Goal: Communication & Community: Answer question/provide support

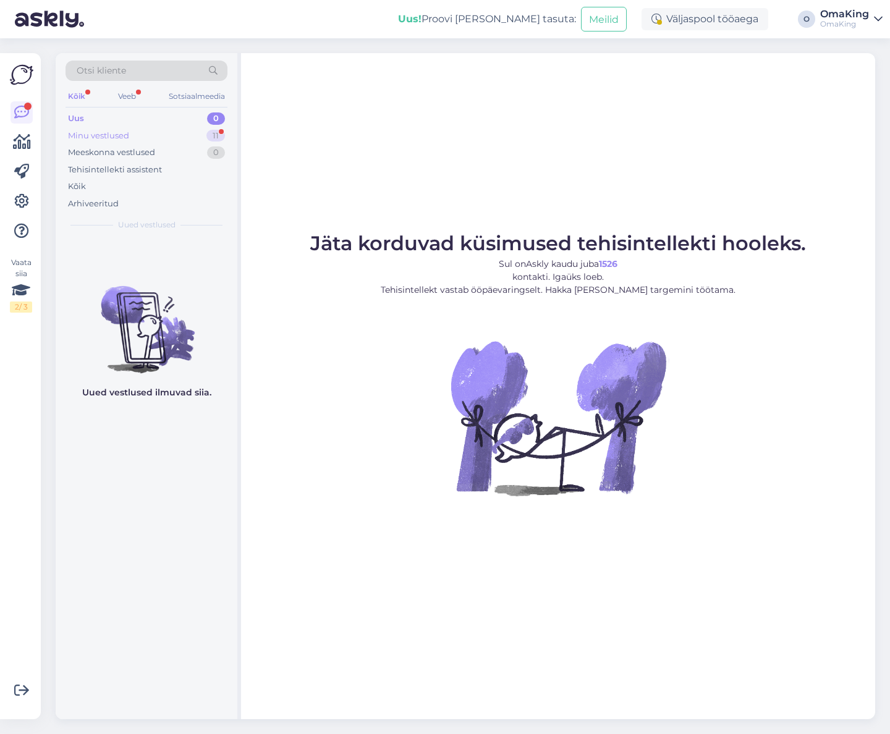
click at [111, 133] on font "Minu vestlused" at bounding box center [98, 135] width 61 height 10
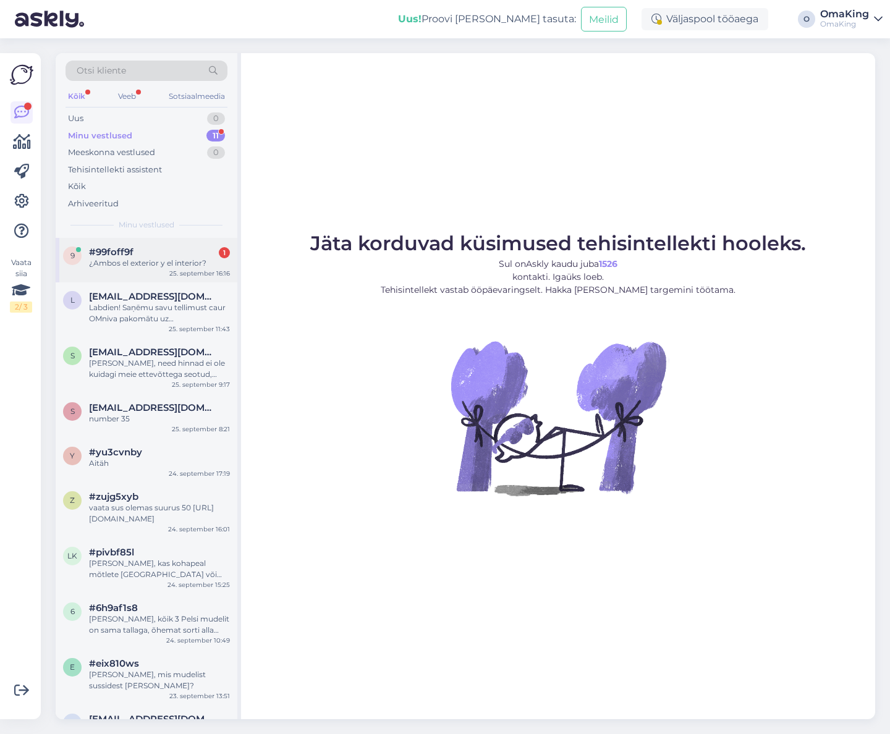
click at [119, 257] on font "#99foff9f" at bounding box center [111, 252] width 45 height 12
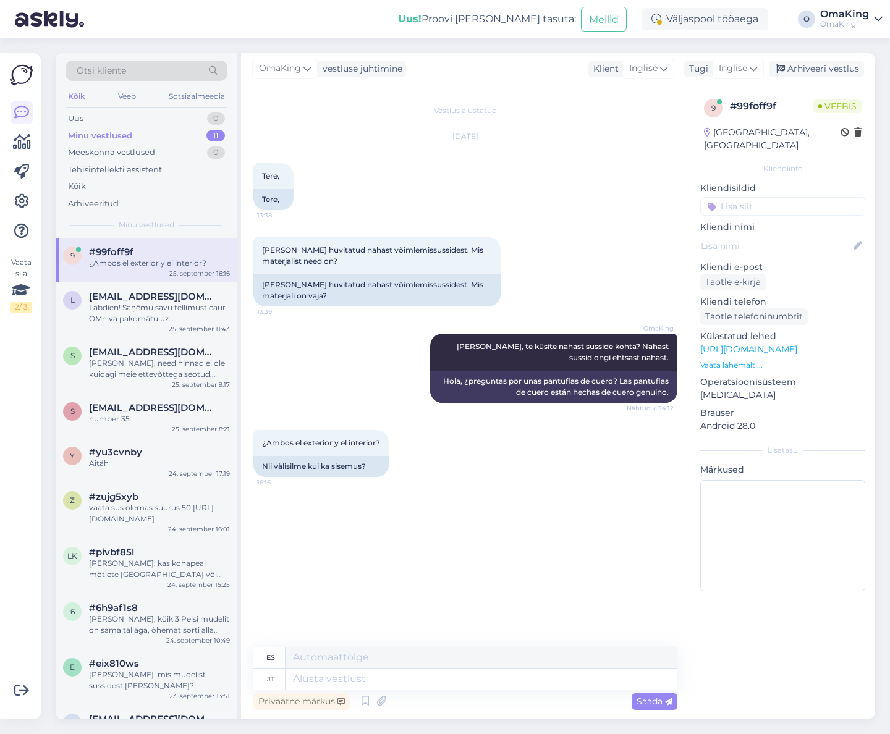
click at [757, 344] on font "[URL][DOMAIN_NAME]" at bounding box center [748, 349] width 97 height 11
click at [296, 680] on textarea at bounding box center [482, 679] width 392 height 21
paste textarea "The slippers have a spacious front part that leaves enough room for the toes an…"
type textarea "The slippers have a spacious front part that leaves enough room for the toes an…"
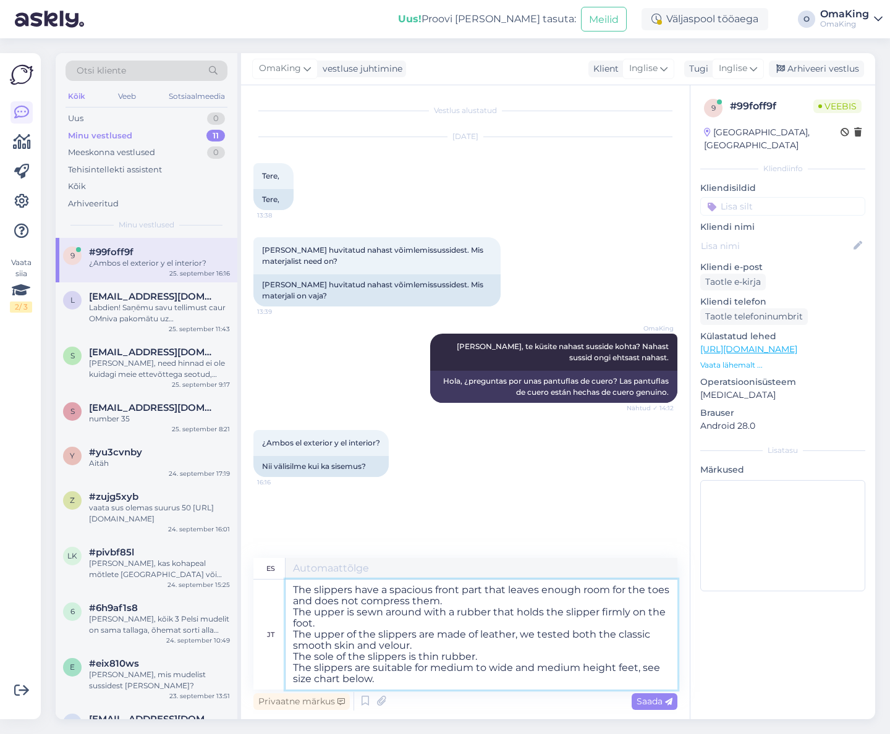
type textarea "Las pantuflas tienen una parte delantera espaciosa que deja suficiente espacio …"
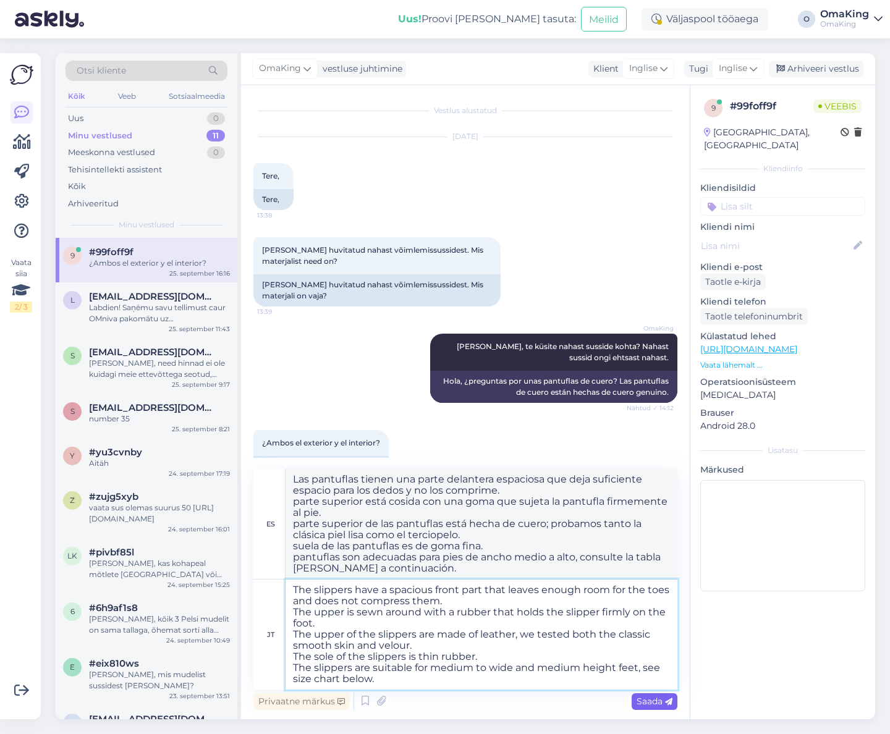
type textarea "The slippers have a spacious front part that leaves enough room for the toes an…"
click at [643, 701] on font "Saada" at bounding box center [650, 701] width 26 height 11
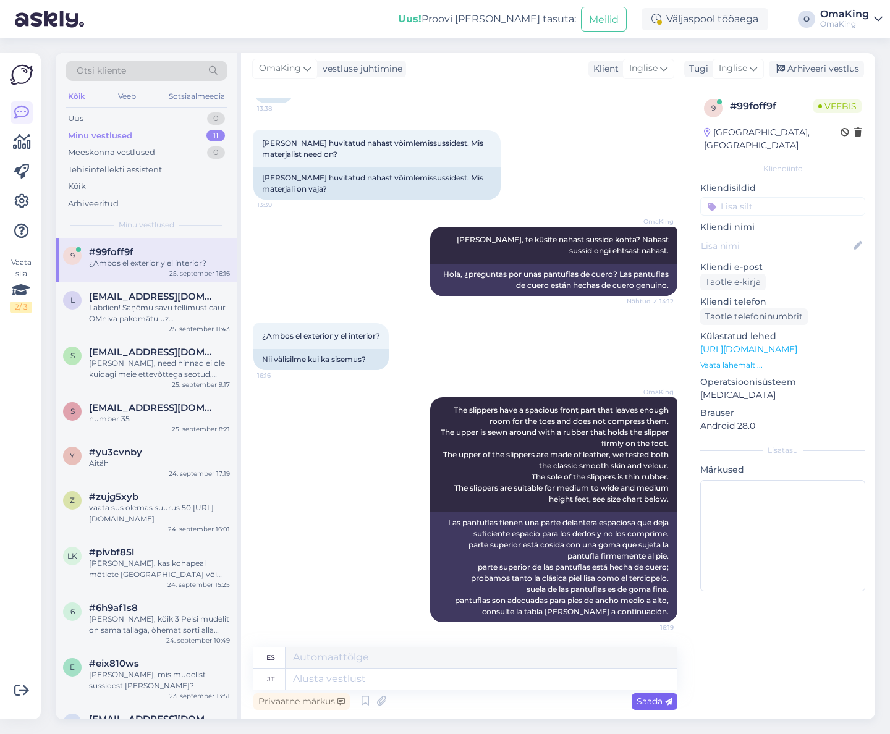
scroll to position [74, 0]
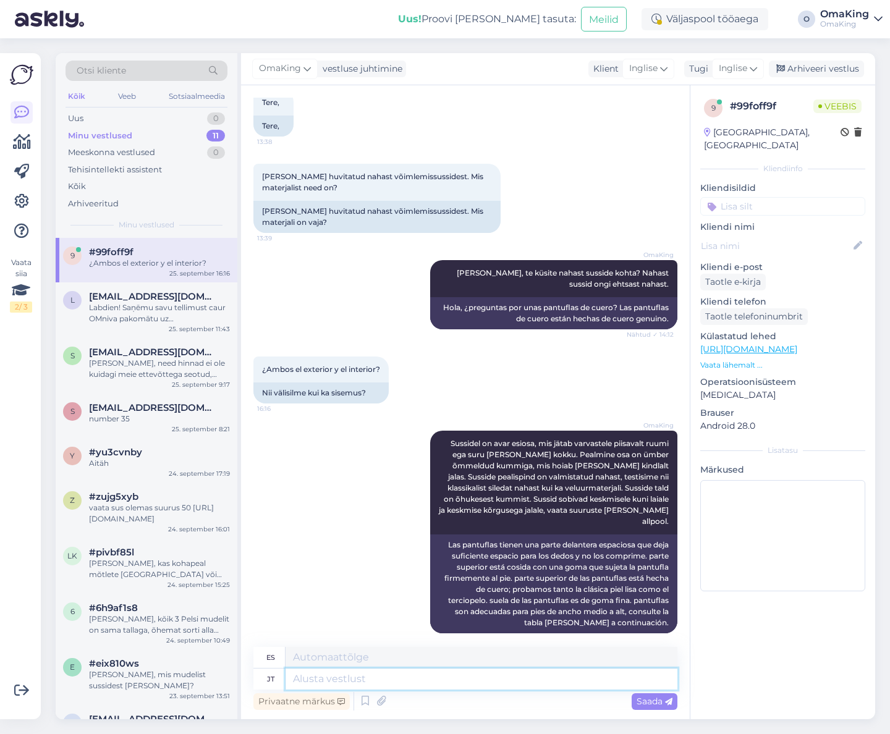
click at [293, 681] on textarea at bounding box center [482, 679] width 392 height 21
type textarea "juhu"
type textarea "oportunidad"
type textarea "juhul"
type textarea "En caso"
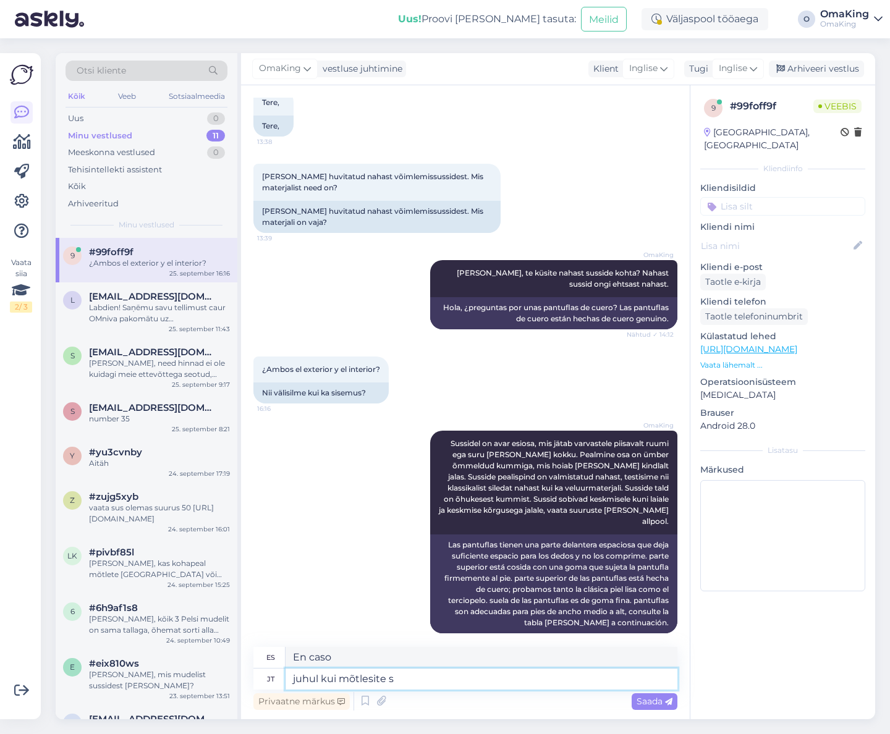
type textarea "juhul kui mõtlesite se"
type textarea "En caso de que te lo estés preguntando"
type textarea "juhul kui mõtlesite seda"
type textarea "En caso de que así lo pensaras"
type textarea "juhul kui mõtlesite seda Barefoot m"
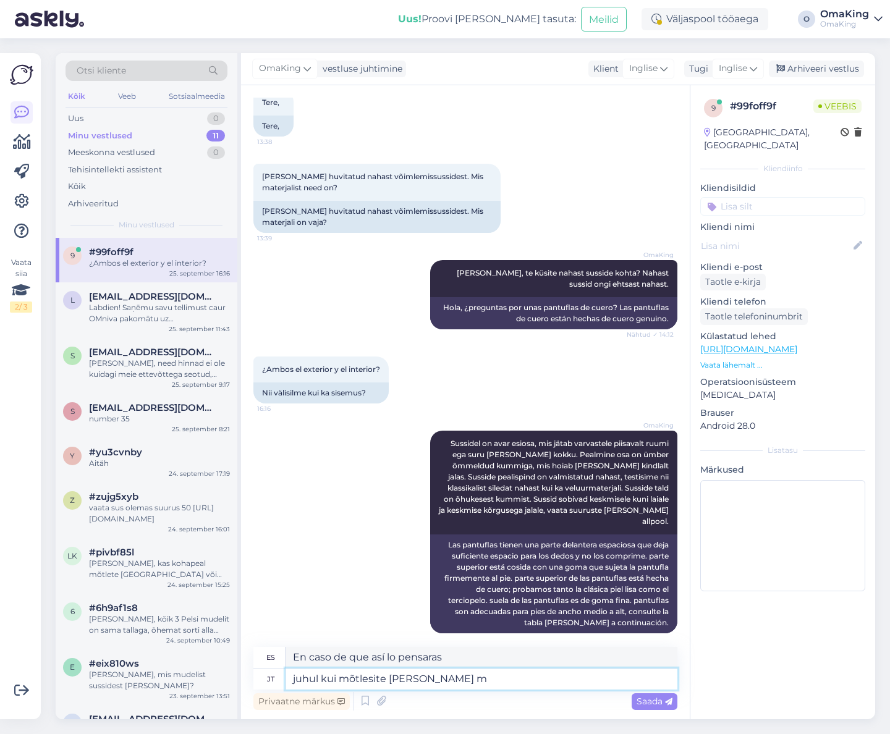
type textarea "en caso de que quisieras decir descalzo"
type textarea "juhul kui mõtlesite [PERSON_NAME] mudelit"
type textarea "en caso de que te refirieras a este modelo Barefoot"
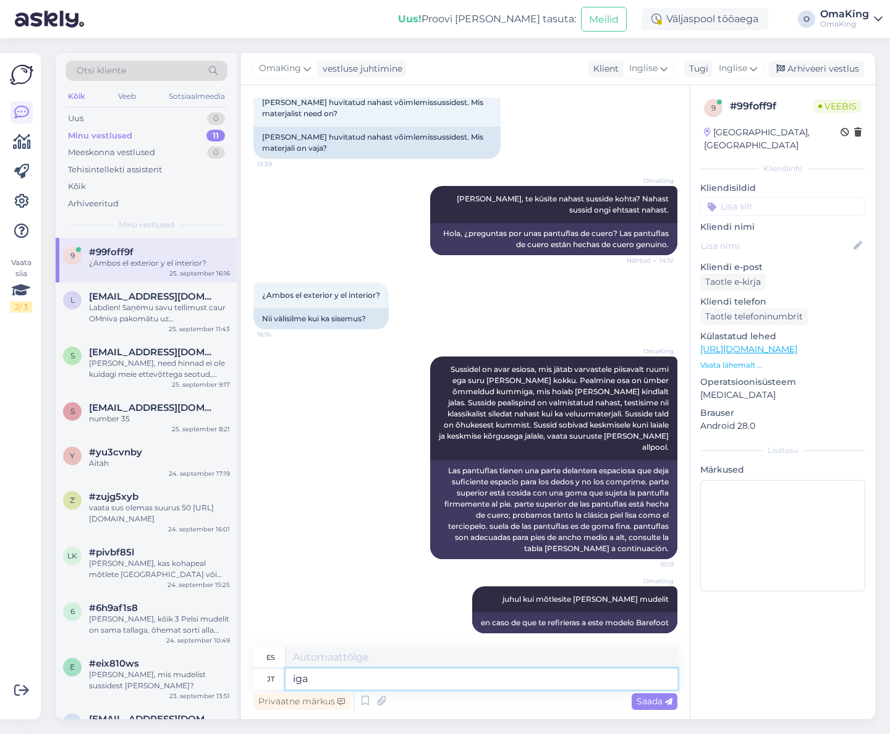
type textarea "iga"
type textarea "cada"
type textarea "iga mudeli j"
type textarea "cada modelo"
type textarea "iga mudeli juures"
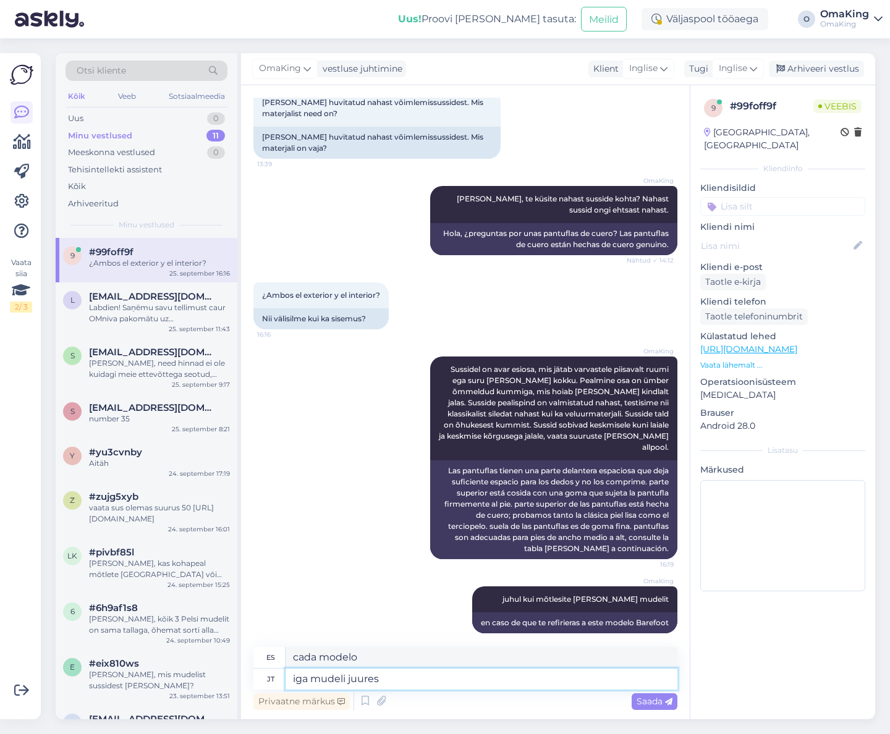
type textarea "para cada modelo"
type textarea "iga mudeli juures on ki"
type textarea "cada modelo tiene"
type textarea "iga mudeli juures on kirjeldus"
type textarea "Cada modelo tiene una descripción"
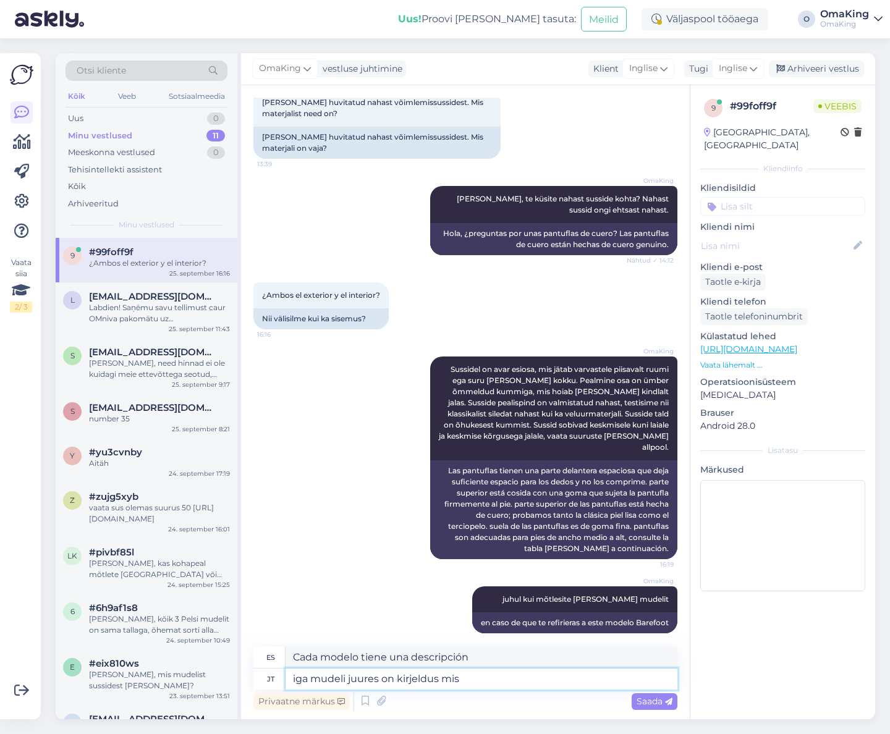
type textarea "iga mudeli juures on kirjeldus mis m"
type textarea "Cada modelo tiene una descripción que"
type textarea "iga mudeli juures on kirjeldus mis materjalisedt"
type textarea "Cada modelo tiene una descripción de los materiales de los que está hecho."
type textarea "iga mudeli juures on kirjeldus mis materjalisest t"
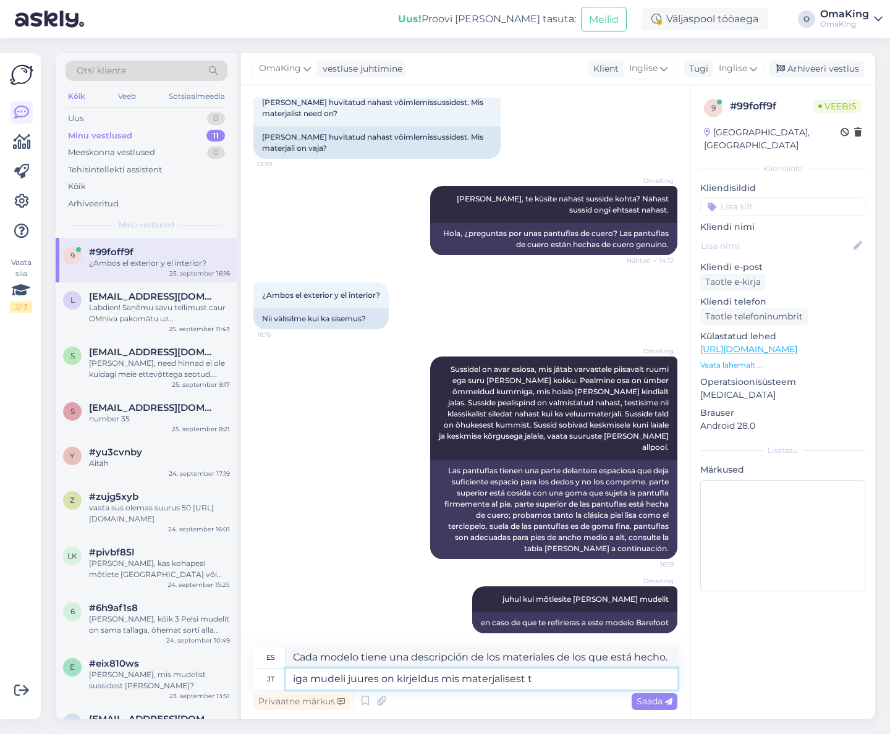
type textarea "Cada modelo tiene una descripción del material del que está hecho."
click at [514, 677] on textarea "iga mudeli juures on kirjeldus mis materjalisest tehtud" at bounding box center [482, 679] width 392 height 21
type textarea "iga mudeli juures on kirjeldus mis materjalidest tehtud"
type textarea "Cada modelo tiene una descripción de los materiales que lo componen."
type textarea "iga mudeli juures on kirjeldus mis materjalidest tehtud"
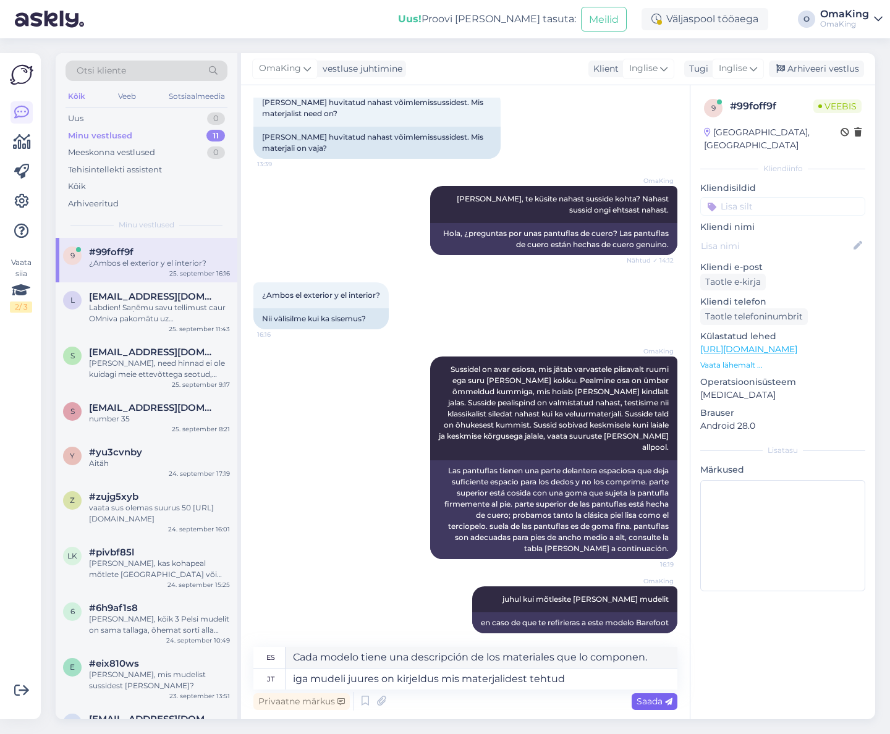
click at [647, 699] on font "Saada" at bounding box center [650, 701] width 26 height 11
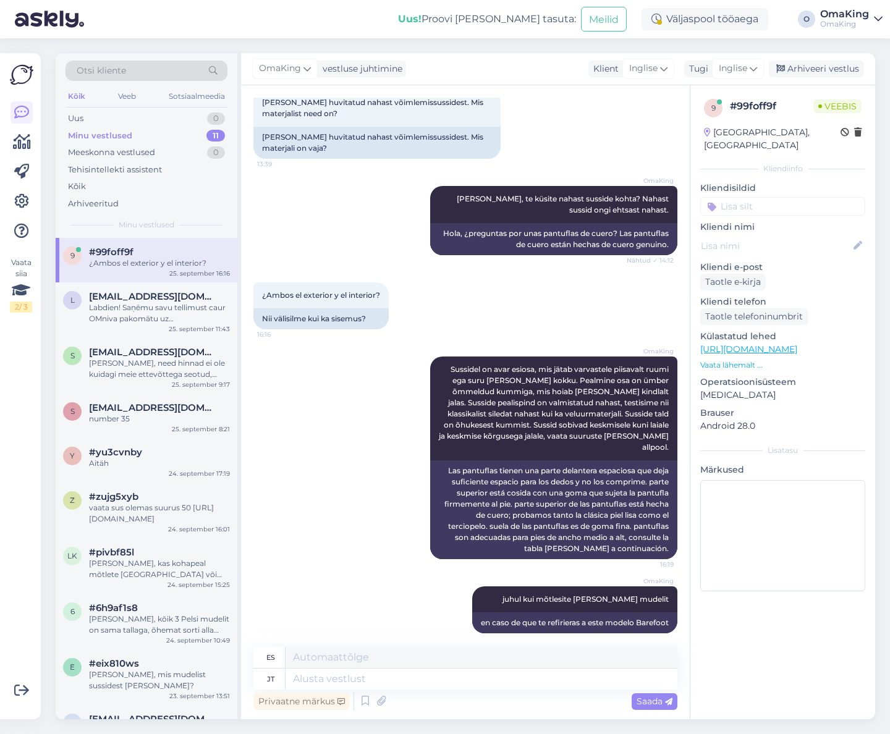
scroll to position [233, 0]
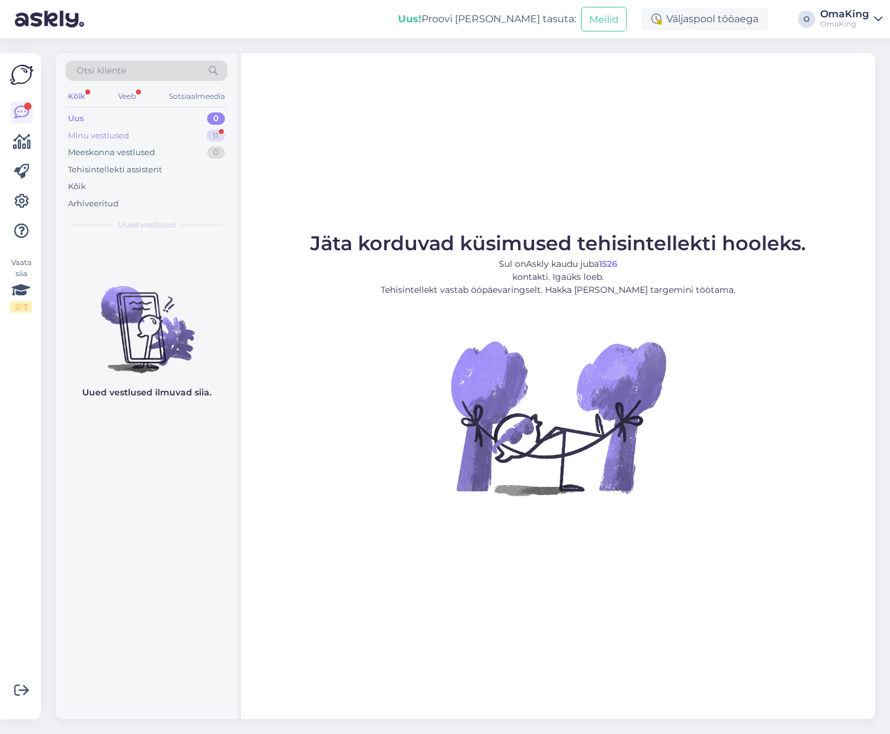
drag, startPoint x: 94, startPoint y: 134, endPoint x: 90, endPoint y: 129, distance: 6.6
click at [92, 132] on font "Minu vestlused" at bounding box center [98, 135] width 61 height 10
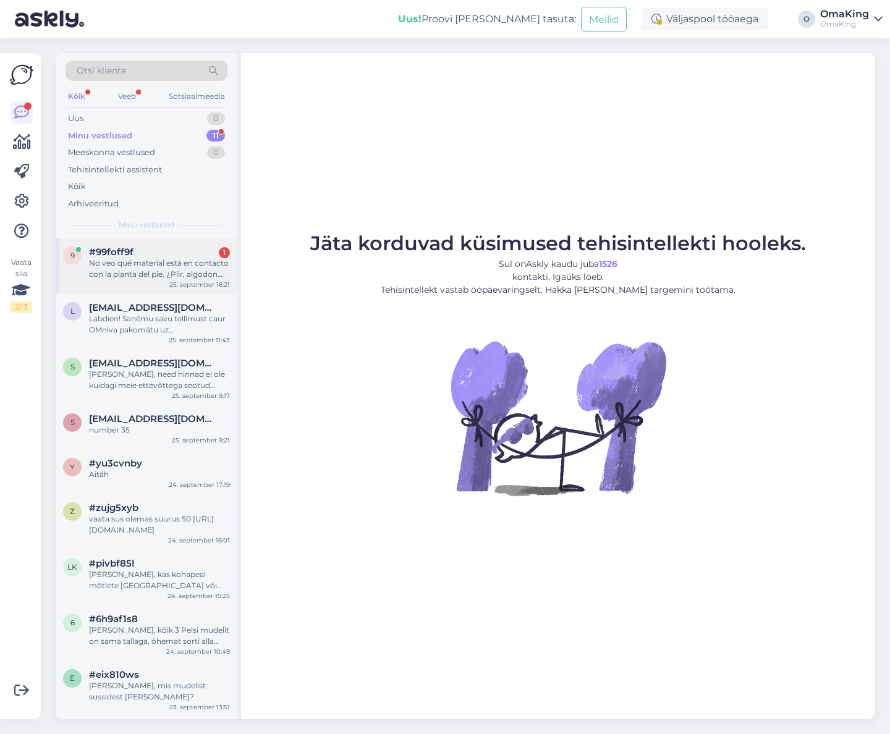
click at [109, 259] on font "No veo qué material está en contacto con la planta del pie. ¿Piir, algodon või …" at bounding box center [159, 274] width 140 height 32
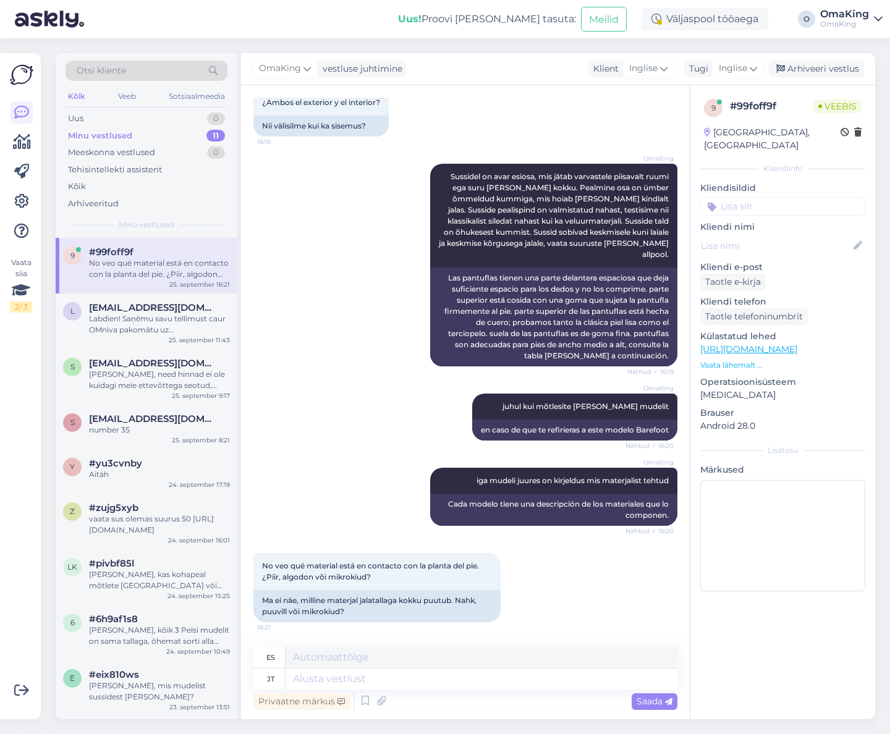
scroll to position [330, 0]
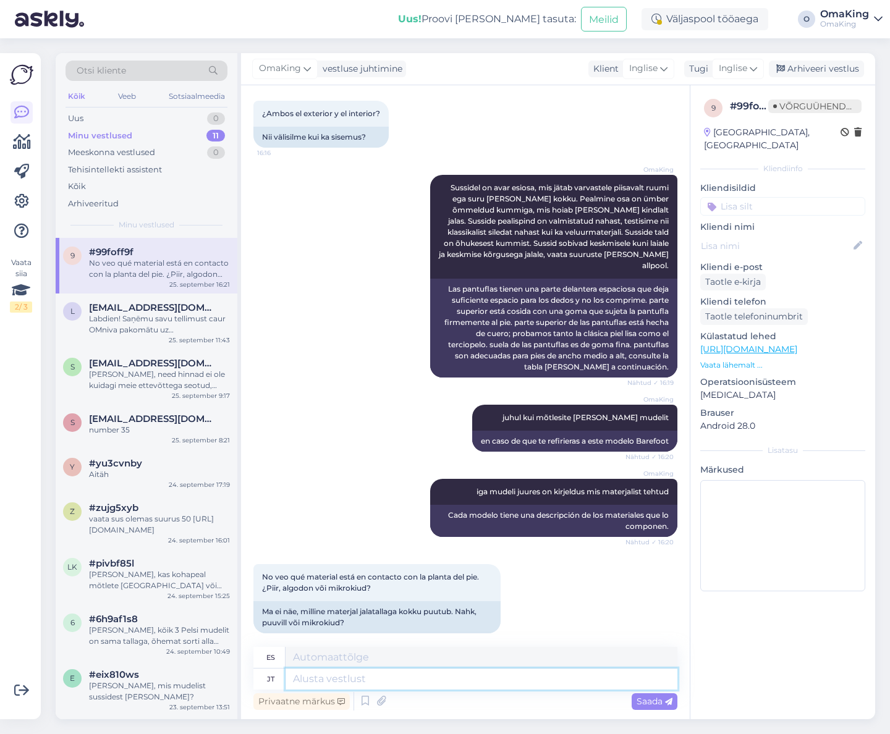
click at [305, 681] on textarea at bounding box center [482, 679] width 392 height 21
type textarea "jalata"
type textarea "descalzo"
type textarea "jalatald"
type textarea "planta del pie"
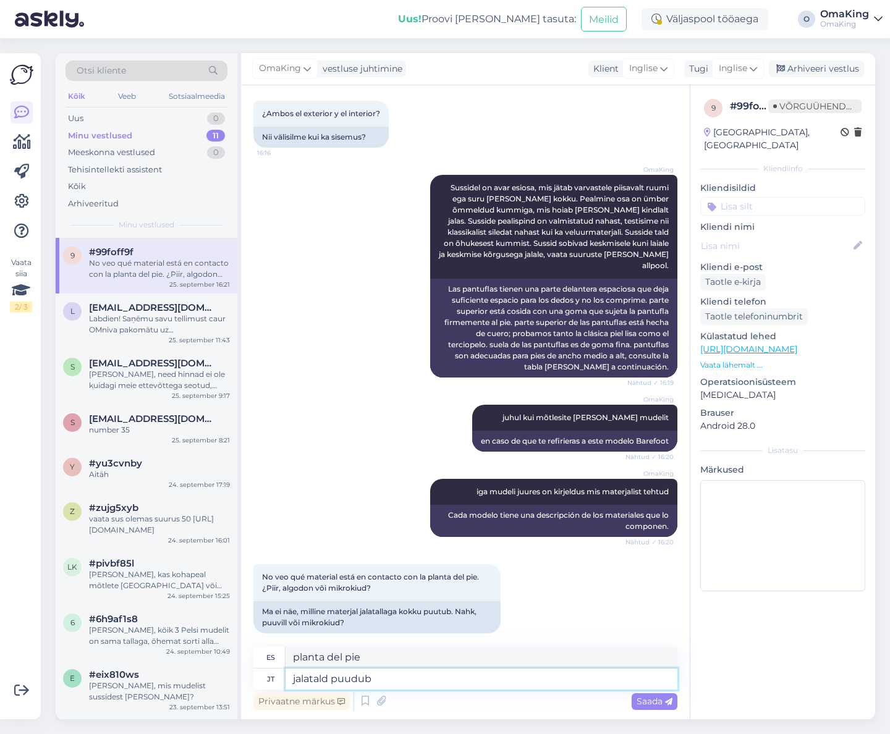
type textarea "jalatald puudub k"
type textarea "sin suela"
type textarea "jalatald puudub kokku"
type textarea "La planta del pie falta por completo"
type textarea "jalatald puudub kokku tekstiiliga"
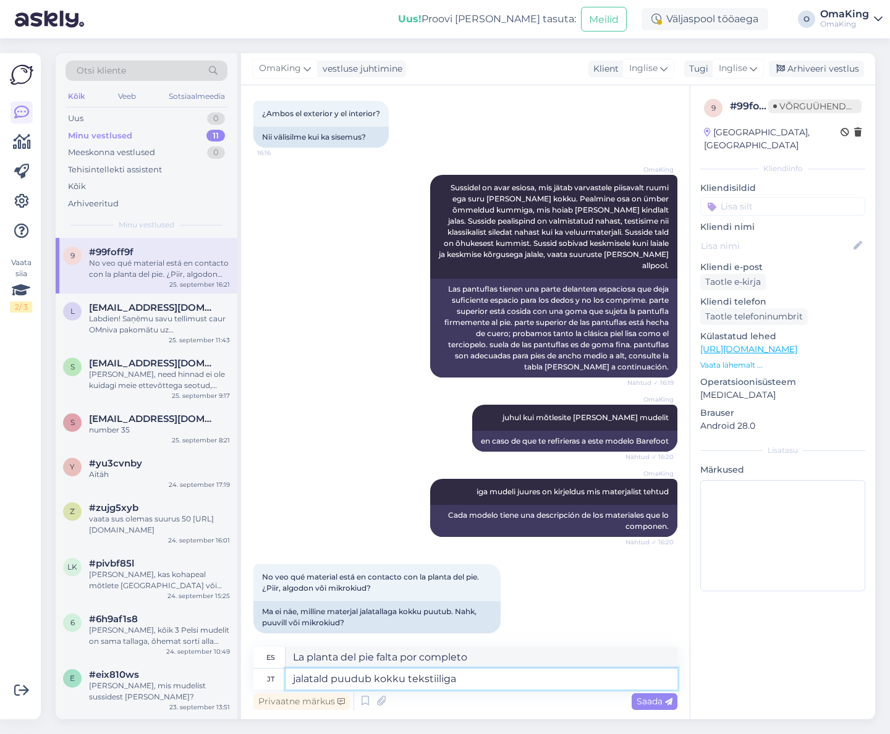
type textarea "A la suela le falta el tejido"
type textarea "jalatald puudub kokku tekstiiliga, s"
type textarea "A la suela le falta el tejido,"
type textarea "jalatald puudub kokku tekstiiliga, see e"
type textarea "A la suela le falta el tejido."
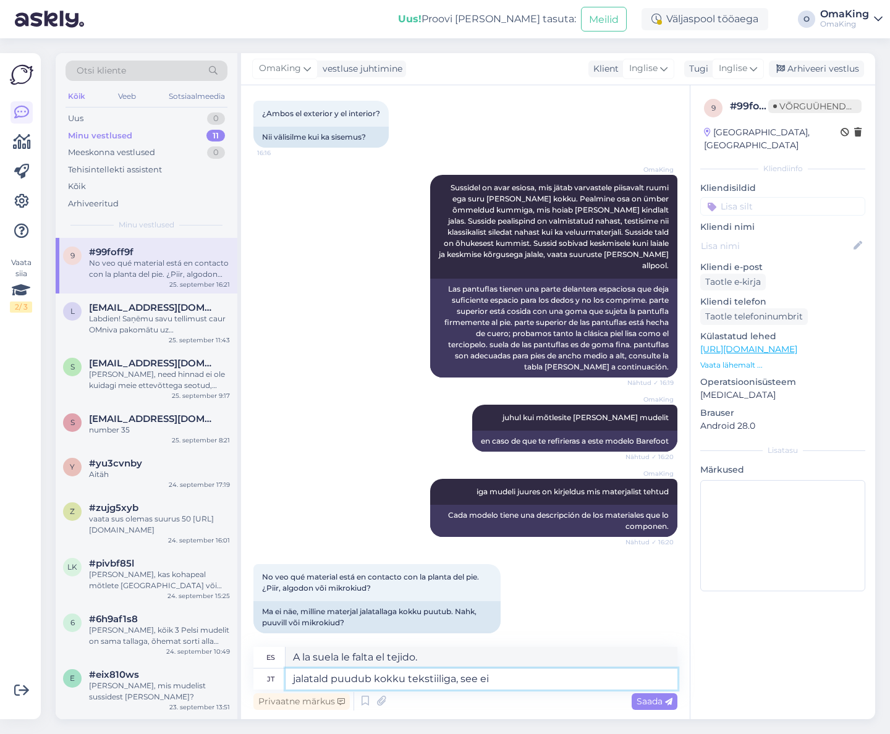
type textarea "jalatald puudub kokku tekstiiliga, see ei"
type textarea "A la suela le falta el textil, no queda bien"
type textarea "jalatald puudub kokku tekstiiliga, see ei ole"
type textarea "A la suela le falta el textil, no es"
type textarea "jalatald puudub kokku tekstiiliga, see ei ole puuvill"
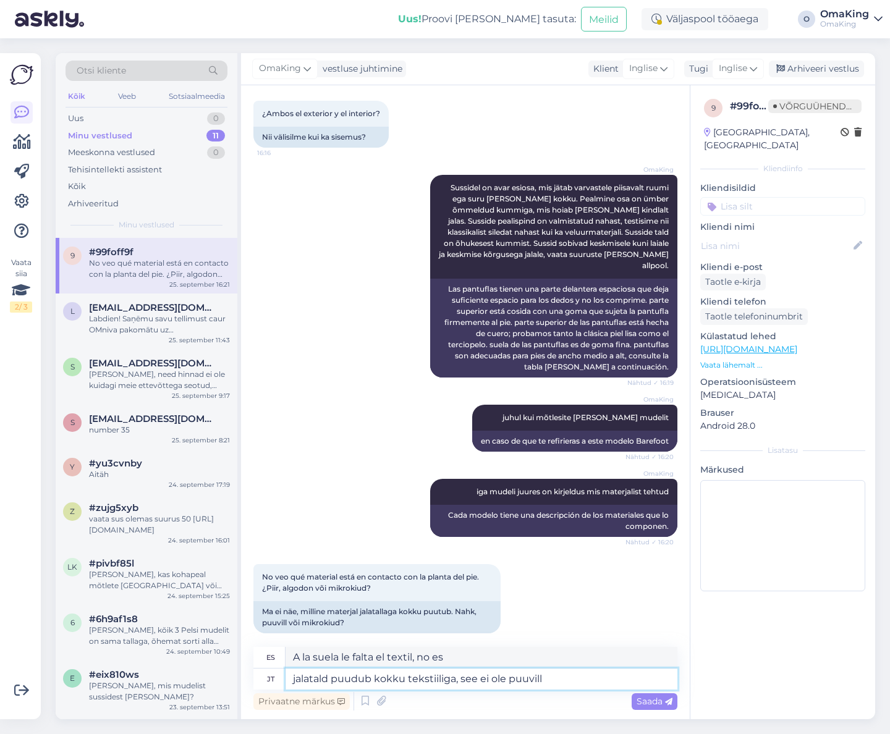
type textarea "La suela no es de textil, no es de algodón."
type textarea "jalatald puudub kokku tekstiiliga, see ei ole puuvill,"
type textarea "La suela no es de textil, no es de algodón,"
type textarea "jalatald puudub kokku tekstiiliga, see ei ole puuvill, pigem n"
type textarea "La suela no es de textil, no es de algodón, sino"
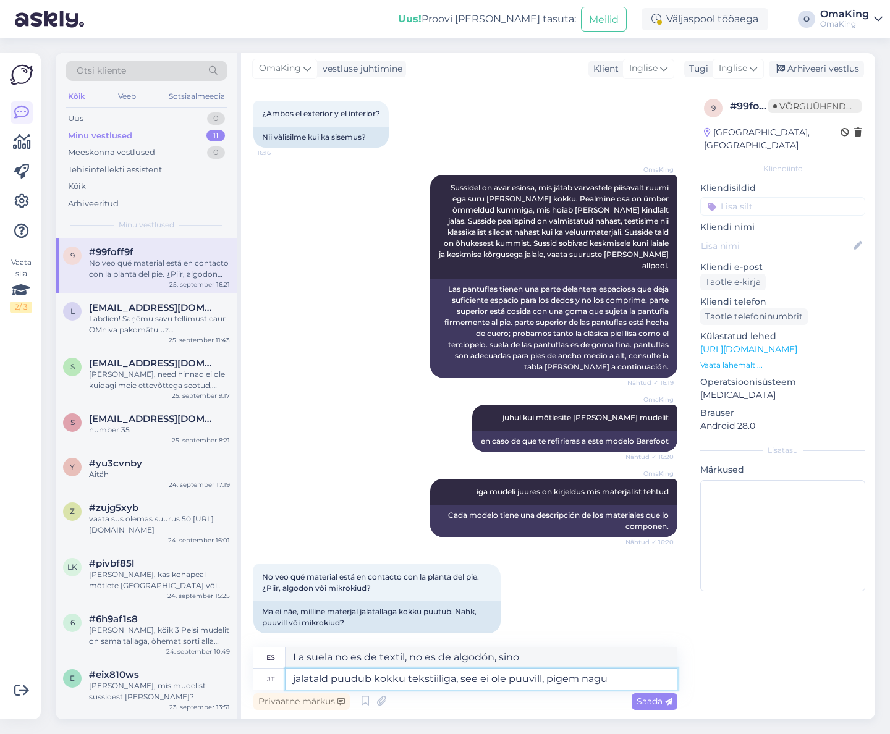
type textarea "jalatald puudub kokku tekstiiliga, see ei ole puuvill, pigem nagu m"
type textarea "A la suela le falta algún tejido, no es algodón, más bien"
type textarea "jalatald puudub kokku tekstiiliga, see ei ole puuvill, pigem nagu mikrokiud"
type textarea "La suela está completamente desprovista de textil, no es algodón, más bien micr…"
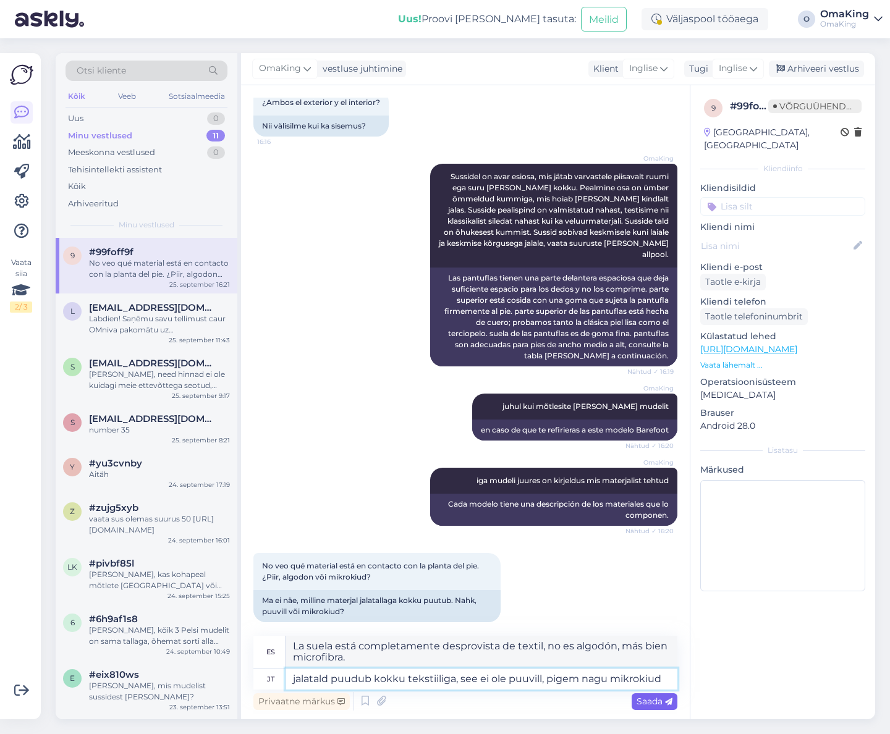
type textarea "jalatald puudub kokku tekstiiliga, see ei ole puuvill, pigem nagu mikrokiud"
click at [658, 700] on font "Saada" at bounding box center [650, 701] width 26 height 11
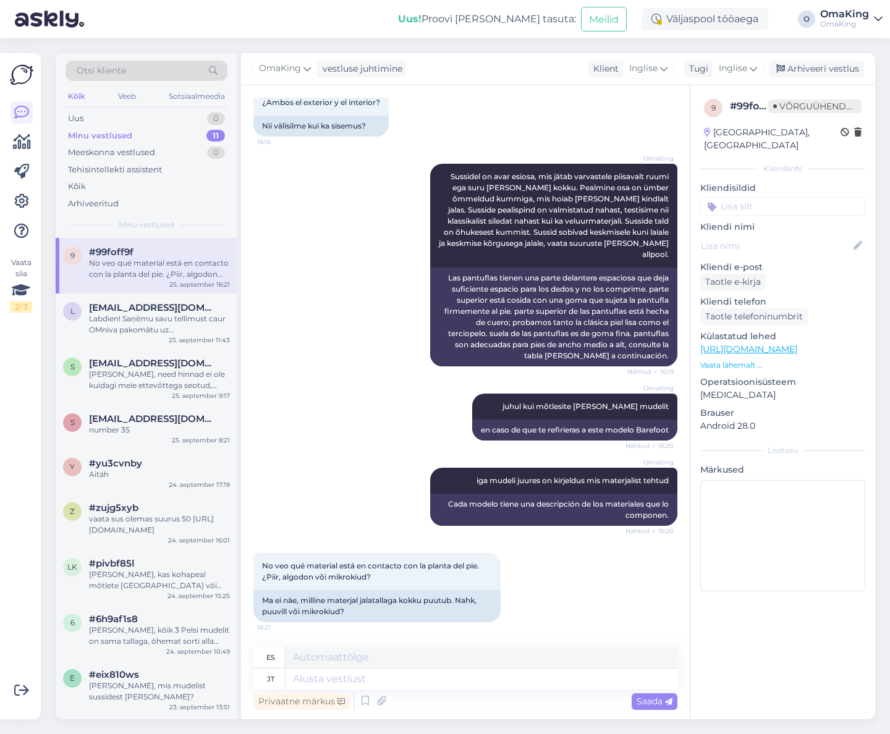
scroll to position [426, 0]
